Goal: Submit feedback/report problem

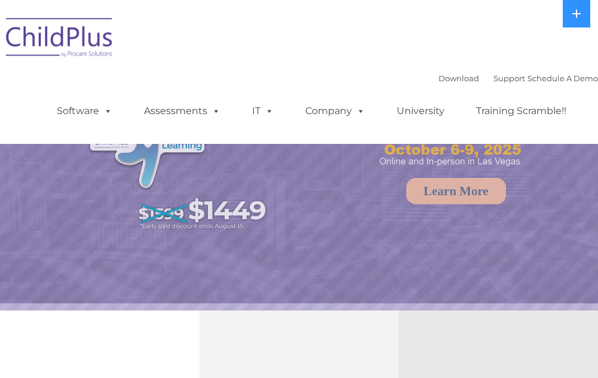
select select "MEDIUM"
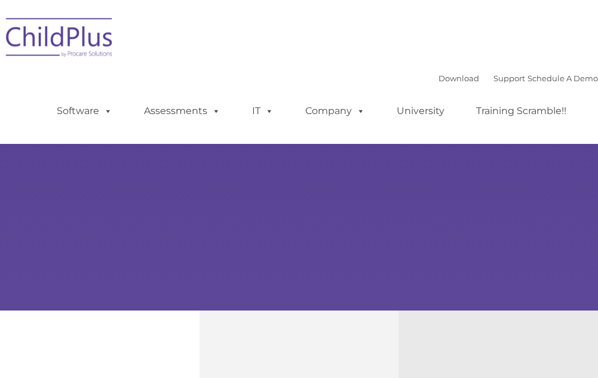
select select "MEDIUM"
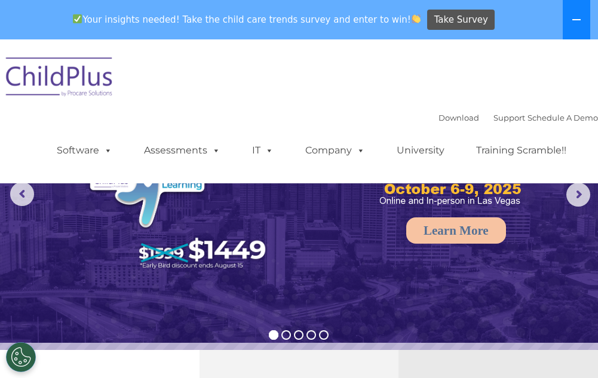
click at [576, 24] on icon at bounding box center [577, 20] width 10 height 10
